Goal: Information Seeking & Learning: Learn about a topic

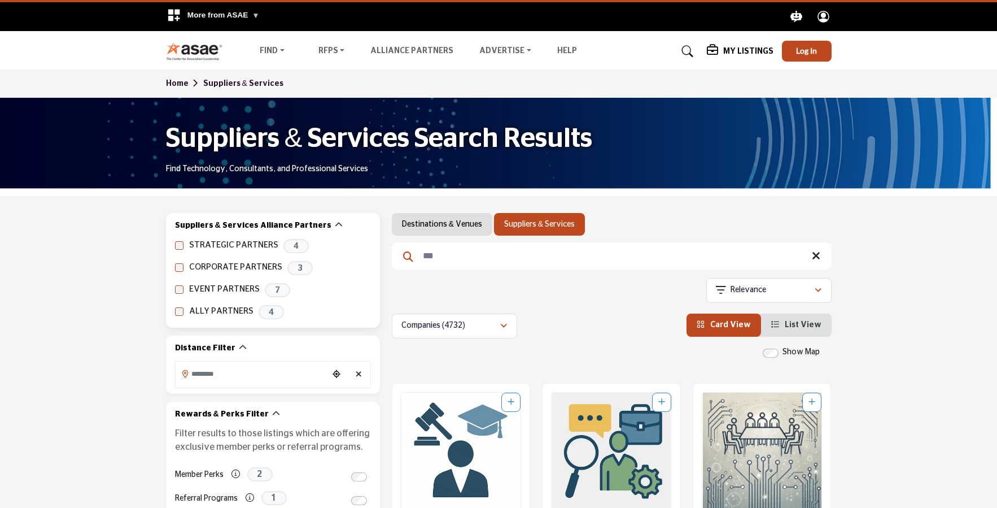
click at [221, 290] on label "EVENT PARTNERS" at bounding box center [224, 289] width 71 height 13
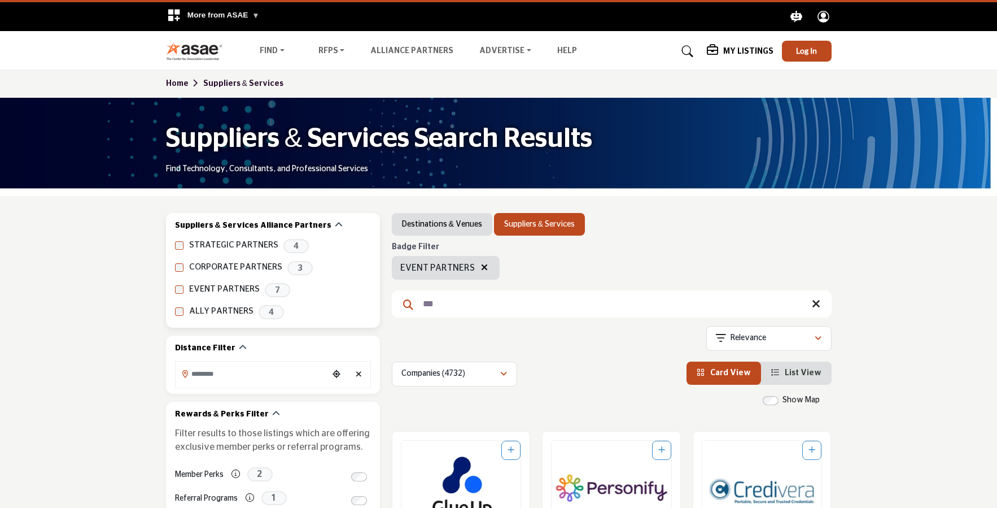
click at [277, 287] on span "7" at bounding box center [277, 290] width 25 height 14
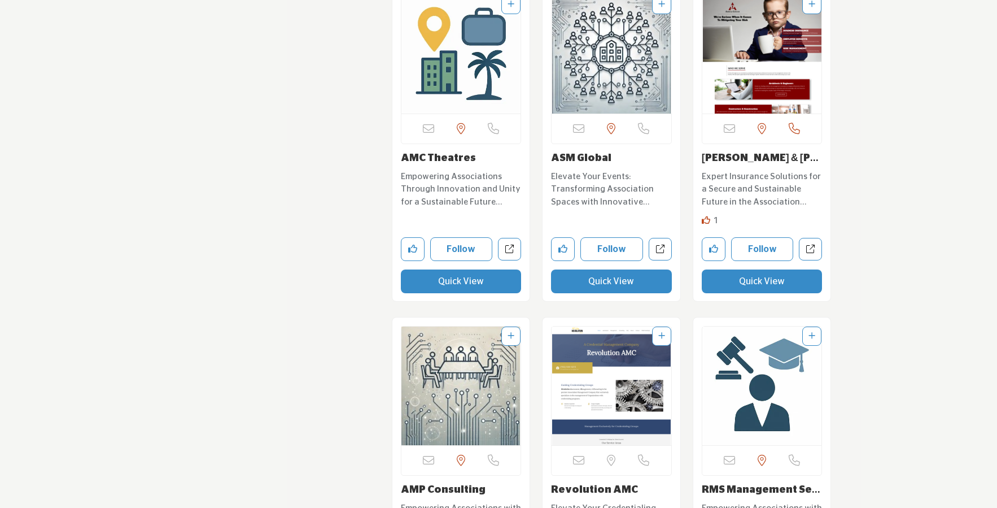
scroll to position [3354, 0]
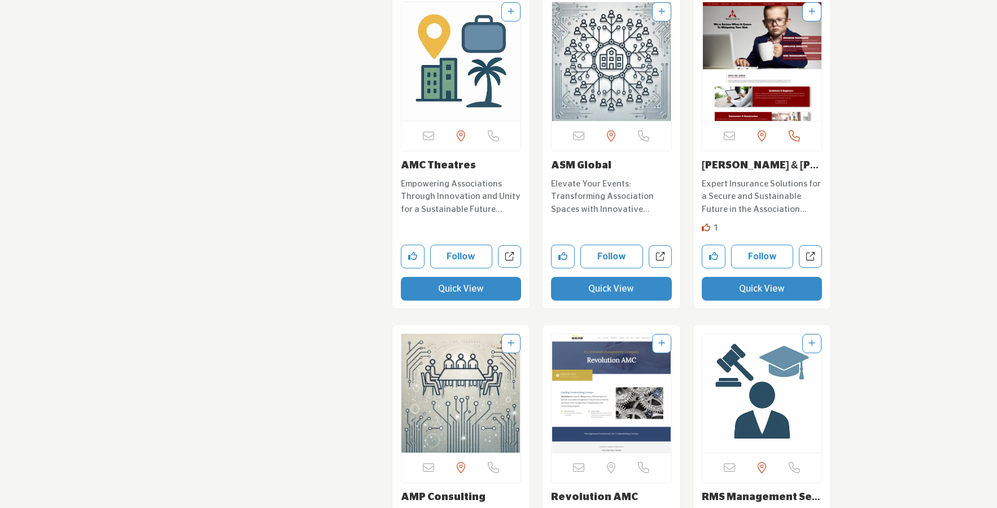
click at [568, 165] on link "ASM Global" at bounding box center [581, 165] width 60 height 10
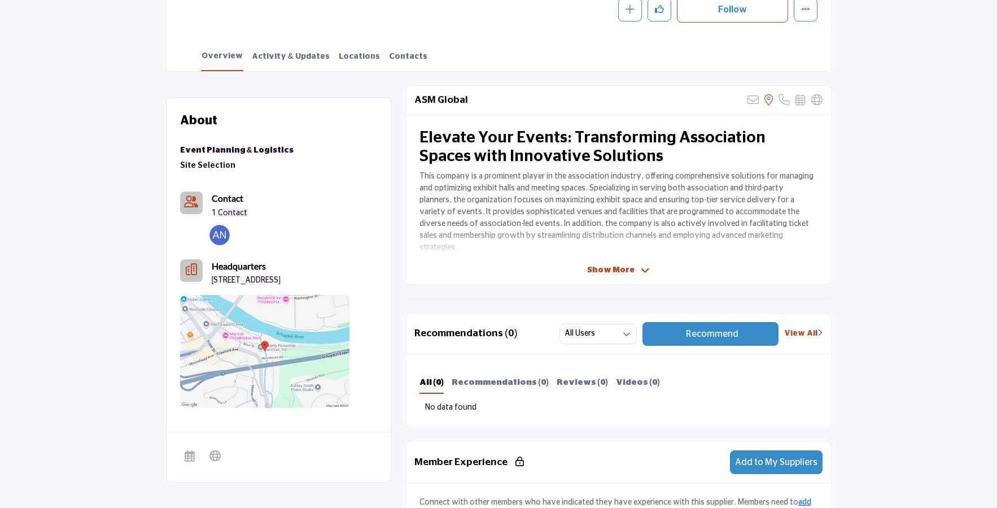
scroll to position [260, 0]
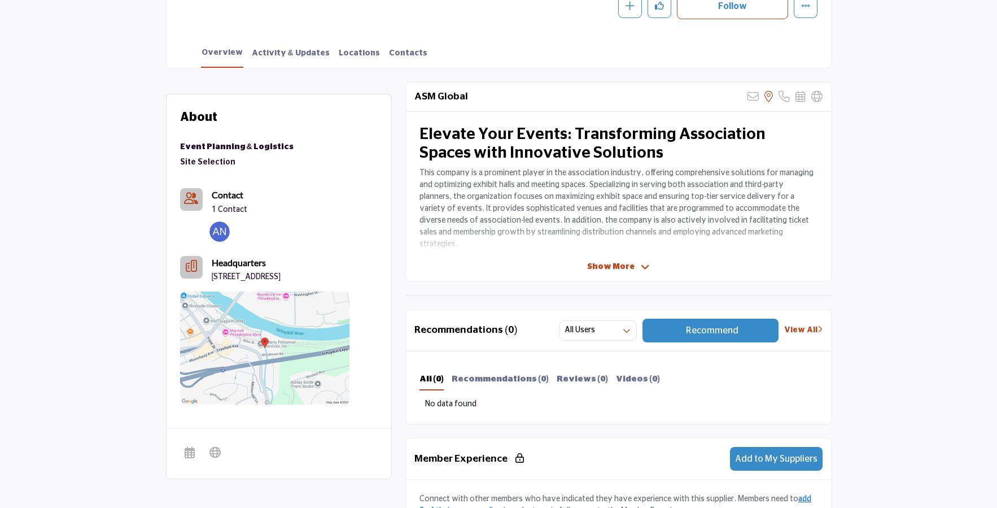
click at [615, 263] on span "Show More" at bounding box center [610, 267] width 47 height 12
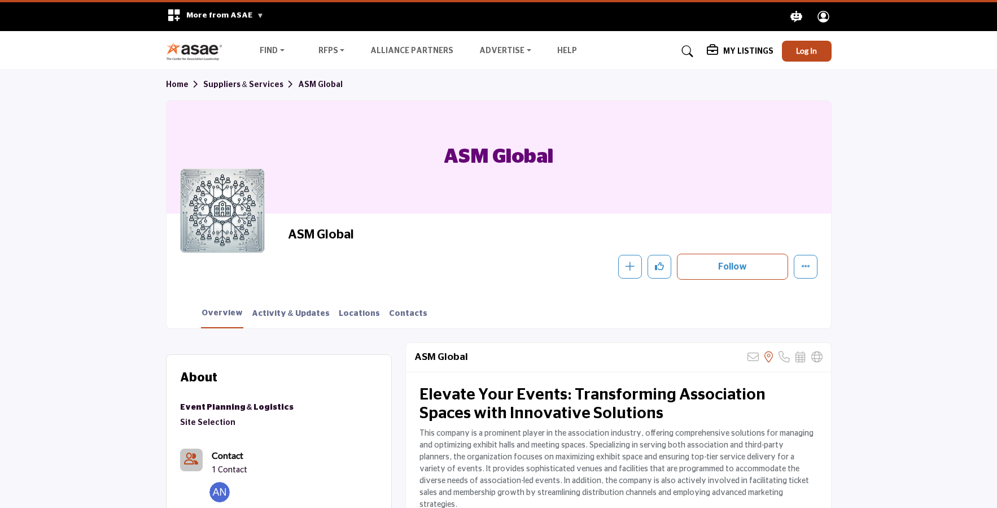
scroll to position [0, 0]
click at [201, 46] on img at bounding box center [197, 51] width 63 height 19
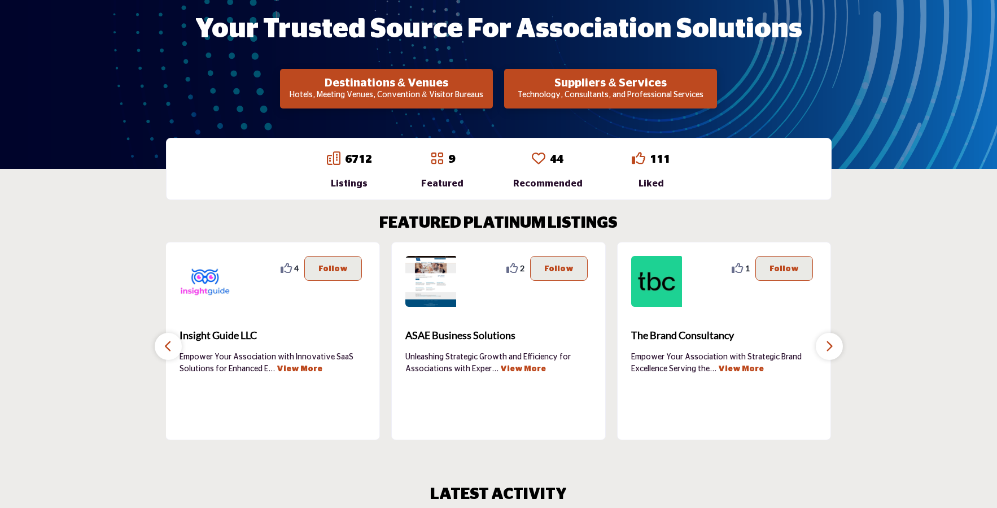
scroll to position [212, 0]
click at [827, 345] on icon "button" at bounding box center [829, 346] width 9 height 14
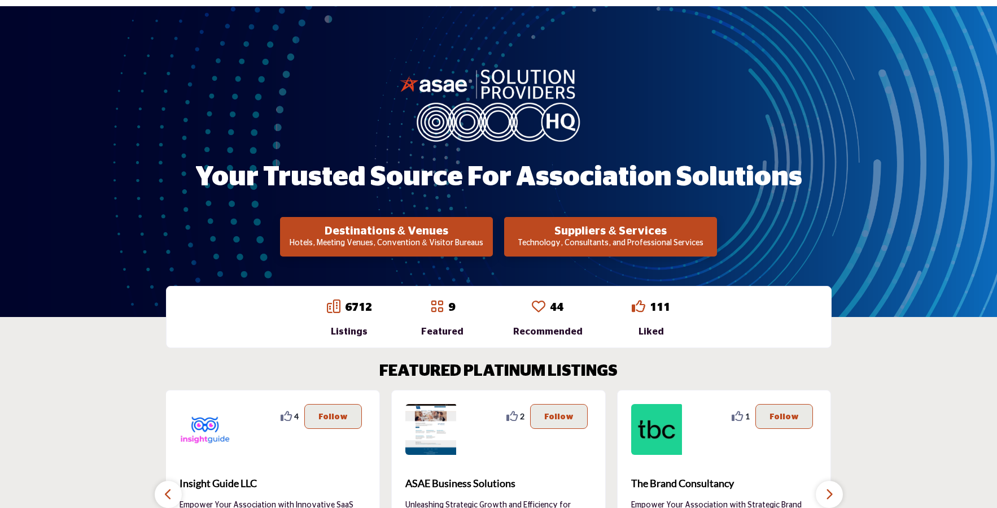
scroll to position [5, 0]
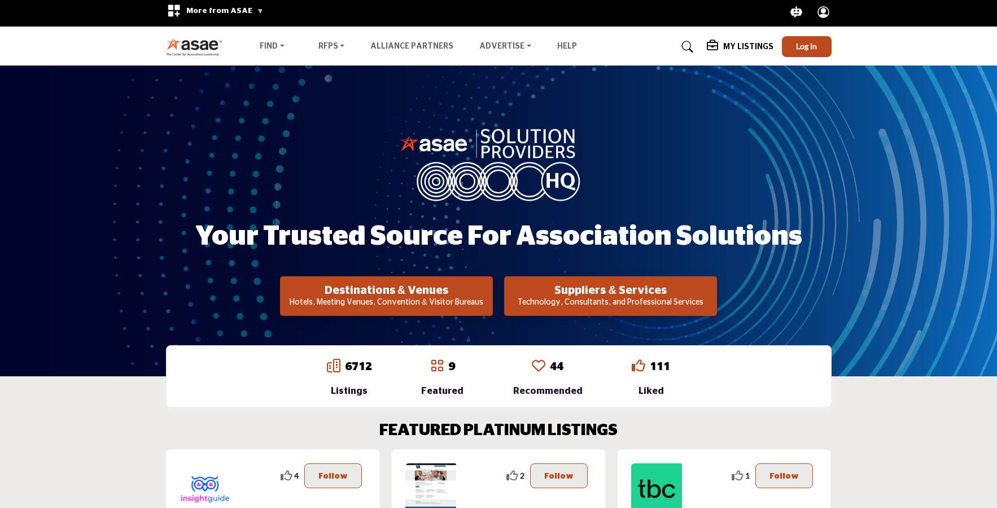
click at [185, 42] on img at bounding box center [197, 46] width 63 height 19
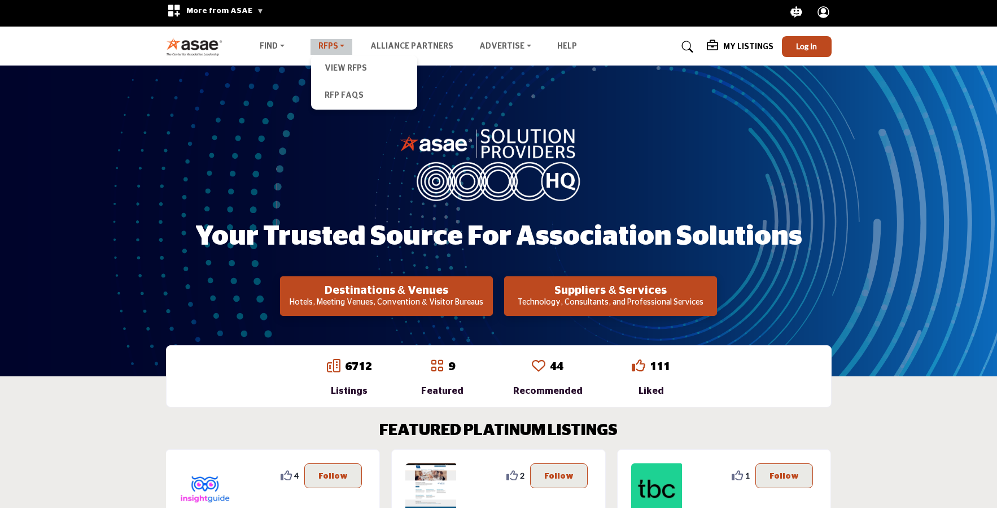
click at [333, 45] on link "RFPs" at bounding box center [332, 47] width 42 height 16
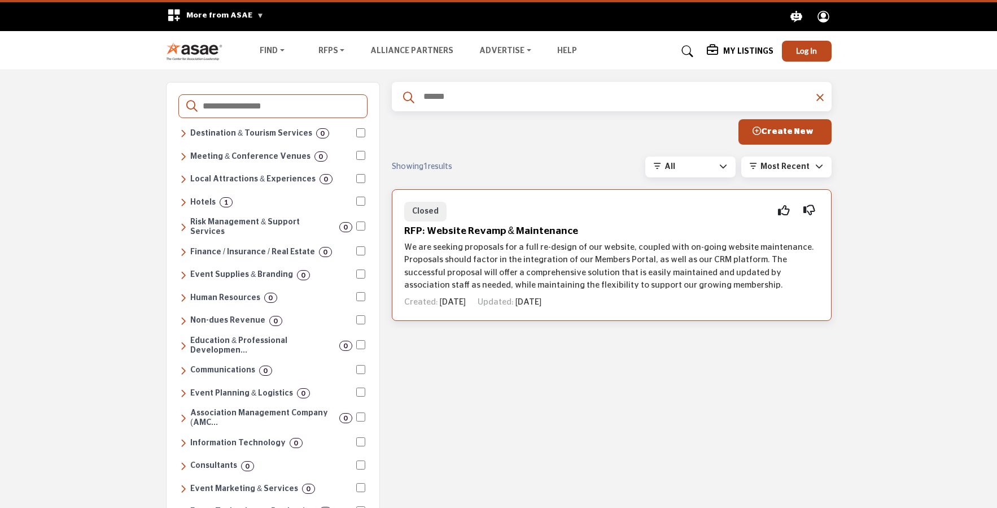
click at [637, 272] on p "We are seeking proposals for a full re-design of our website, coupled with on-g…" at bounding box center [611, 266] width 415 height 51
